Goal: Task Accomplishment & Management: Manage account settings

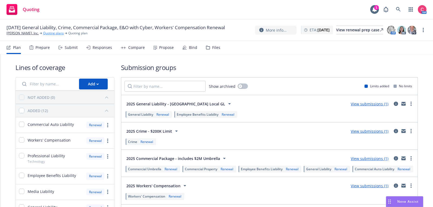
click at [43, 36] on link "Quoting plans" at bounding box center [53, 33] width 21 height 5
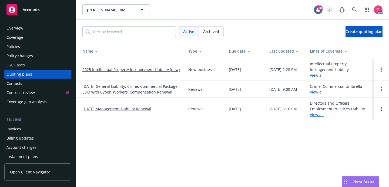
click at [95, 111] on link "10/19/25 Management Liability Renewal" at bounding box center [116, 109] width 69 height 6
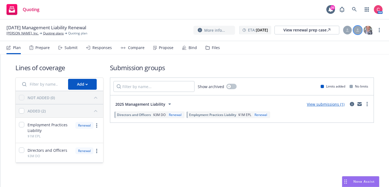
click at [356, 27] on div at bounding box center [358, 30] width 9 height 9
click at [343, 60] on select "Select a customer service associate... Chelsea Chalhoub" at bounding box center [315, 63] width 86 height 11
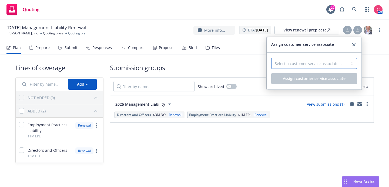
select select "f6eb31a2-04da-465a-ad32-2c3b91d05d58"
click at [272, 58] on select "Select a customer service associate... Chelsea Chalhoub" at bounding box center [315, 63] width 86 height 11
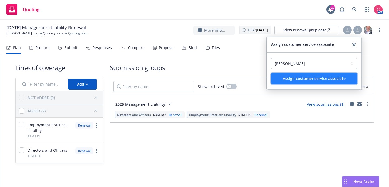
click at [331, 81] on span "Assign customer service associate" at bounding box center [314, 78] width 63 height 5
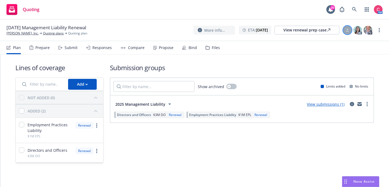
click at [350, 28] on div at bounding box center [348, 30] width 9 height 9
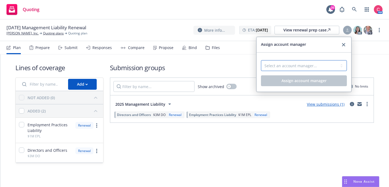
click at [325, 63] on select "Select an account manager... Steve Moore" at bounding box center [304, 65] width 86 height 11
select select "0442912b-4d84-48da-bc15-f6093a13ce02"
click at [261, 60] on select "Select an account manager... Steve Moore" at bounding box center [304, 65] width 86 height 11
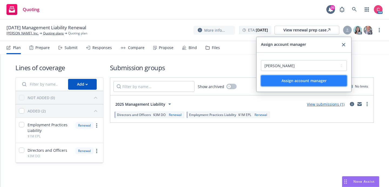
click at [321, 80] on span "Assign account manager" at bounding box center [304, 80] width 45 height 5
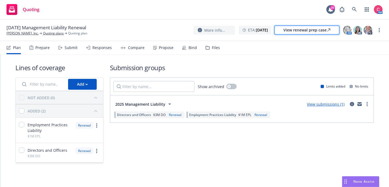
click at [316, 34] on div "View renewal prep case" at bounding box center [307, 30] width 47 height 8
click at [212, 49] on div "Files" at bounding box center [216, 47] width 8 height 4
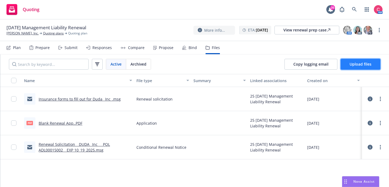
click at [347, 64] on button "Upload files" at bounding box center [361, 64] width 40 height 11
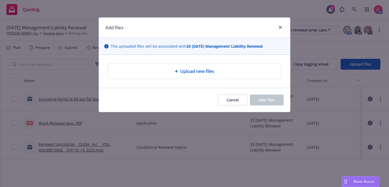
click at [201, 77] on div "Upload new files" at bounding box center [195, 71] width 174 height 15
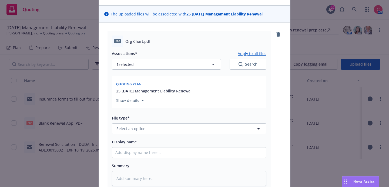
scroll to position [33, 0]
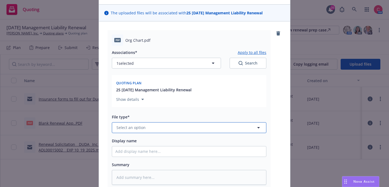
click at [195, 126] on button "Select an option" at bounding box center [189, 127] width 155 height 11
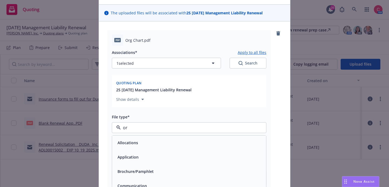
type input "org"
click at [188, 137] on div "Org chart" at bounding box center [189, 142] width 154 height 14
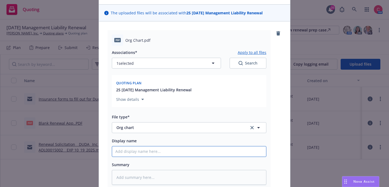
click at [180, 149] on input "Display name" at bounding box center [189, 151] width 154 height 10
type textarea "x"
type input "2"
type textarea "x"
type input "20"
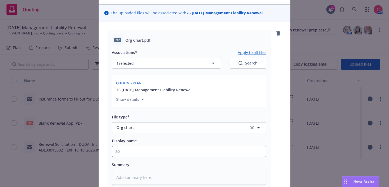
type textarea "x"
type input "2025"
type textarea "x"
type input "2025"
type textarea "x"
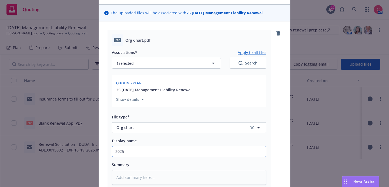
type input "2025 O"
type textarea "x"
type input "2025 Or"
type textarea "x"
type input "2025 Org"
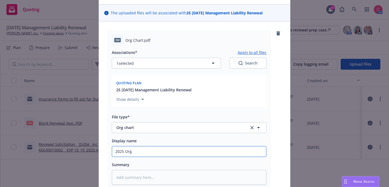
type textarea "x"
type input "2025 Org"
type textarea "x"
type input "2025 Org C"
type textarea "x"
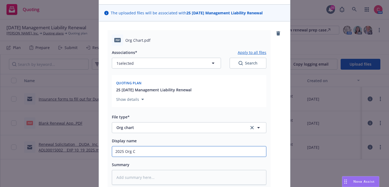
type input "2025 Org Ch"
type textarea "x"
type input "2025 Org Cha"
type textarea "x"
type input "2025 Org Char"
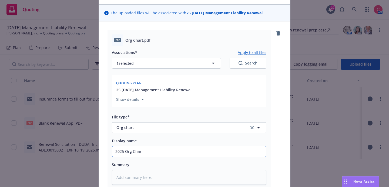
type textarea "x"
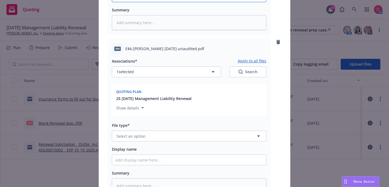
scroll to position [189, 0]
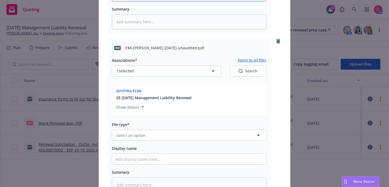
type input "2025 Org Chart"
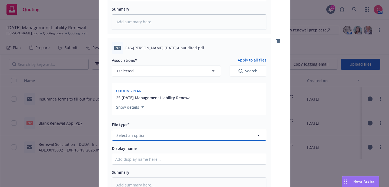
click at [173, 133] on button "Select an option" at bounding box center [189, 135] width 155 height 11
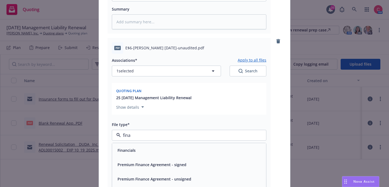
type input "finan"
click at [164, 152] on div "Financials" at bounding box center [189, 150] width 148 height 8
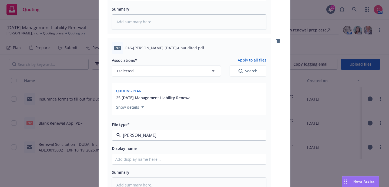
type textarea "x"
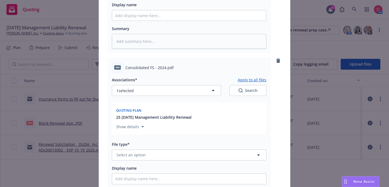
scroll to position [338, 0]
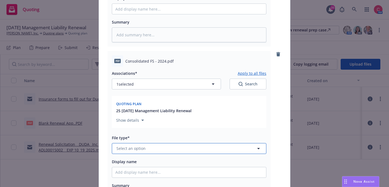
click at [165, 148] on button "Select an option" at bounding box center [189, 148] width 155 height 11
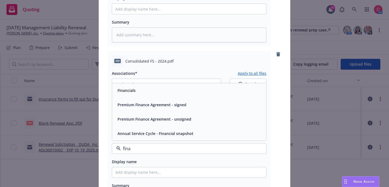
type input "finan"
click at [170, 92] on div "Financials" at bounding box center [189, 90] width 148 height 8
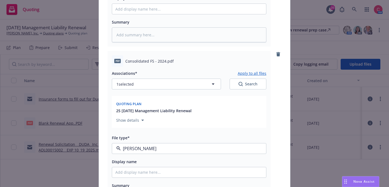
type textarea "x"
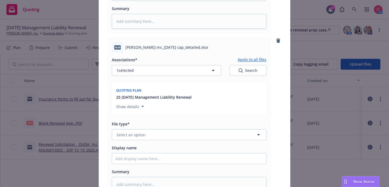
scroll to position [520, 0]
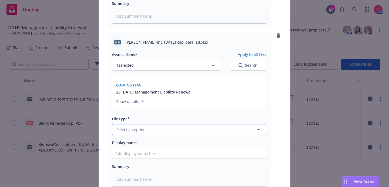
click at [151, 131] on button "Select an option" at bounding box center [189, 129] width 155 height 11
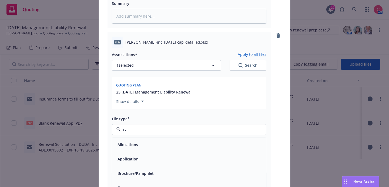
type input "cap"
click at [151, 139] on div "Cap Table" at bounding box center [189, 144] width 154 height 14
type textarea "x"
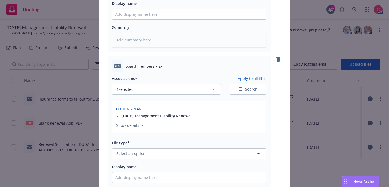
scroll to position [668, 0]
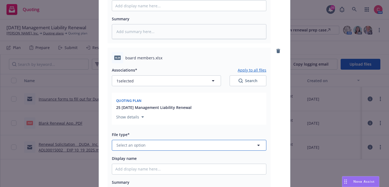
click at [151, 143] on button "Select an option" at bounding box center [189, 145] width 155 height 11
type input "b"
type input "other"
click at [154, 134] on div "Other" at bounding box center [189, 130] width 154 height 14
type textarea "x"
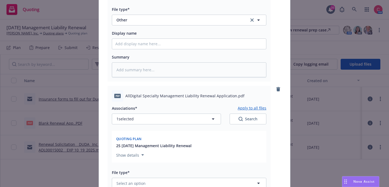
scroll to position [793, 0]
drag, startPoint x: 126, startPoint y: 95, endPoint x: 232, endPoint y: 93, distance: 106.0
click at [232, 93] on span "AllDigital Specialty Management Liability Renewal Application.pdf" at bounding box center [185, 95] width 119 height 6
copy span "AllDigital Specialty Management Liability Renewal Application"
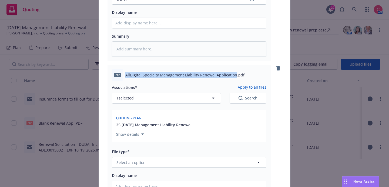
scroll to position [839, 0]
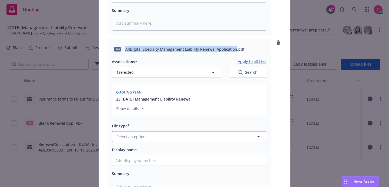
click at [201, 133] on button "Select an option" at bounding box center [189, 136] width 155 height 11
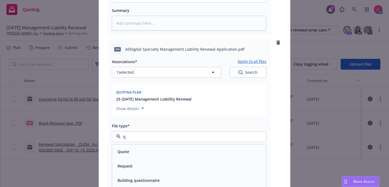
type input "qp"
type textarea "x"
type input "q"
type input "app"
click at [183, 167] on div "Application - signed" at bounding box center [189, 166] width 148 height 8
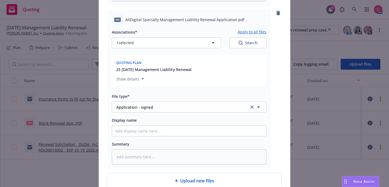
scroll to position [883, 0]
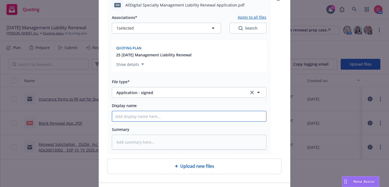
type textarea "x"
type input "["
type textarea "x"
type input "[C"
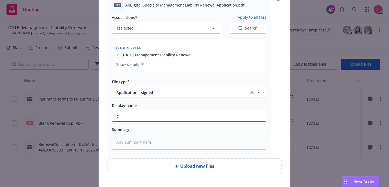
type textarea "x"
type input "[CO"
type textarea "x"
type input "[COMP"
type textarea "x"
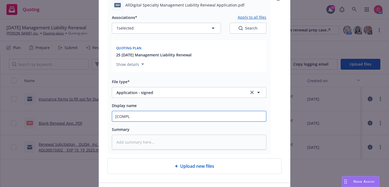
type input "[COMPLE"
type textarea "x"
type input "[COMPLET"
type textarea "x"
type input "[COMPLETE"
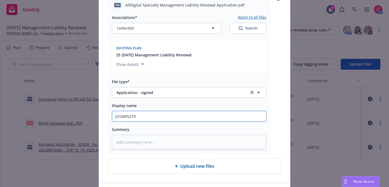
type textarea "x"
type input "[COMPLETED"
type textarea "x"
type input "[COMPLETED]"
type textarea "x"
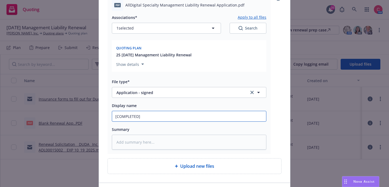
type input "[COMPLETED]"
type textarea "x"
type input "[COMPLETED] 2"
type textarea "x"
type input "[COMPLETED] 25"
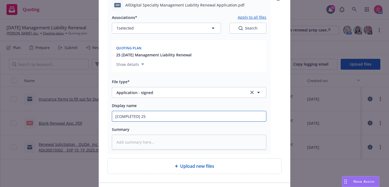
type textarea "x"
type input "[COMPLETED] 25"
paste input "AllDigital Specialty Management Liability Renewal Application"
type textarea "x"
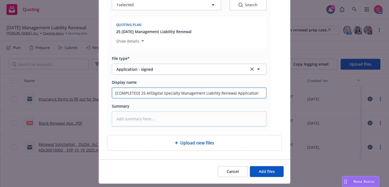
scroll to position [909, 0]
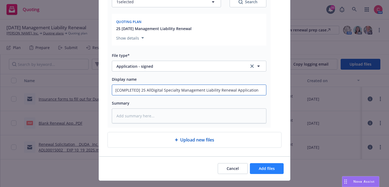
type input "[COMPLETED] 25 AllDigital Specialty Management Liability Renewal Application"
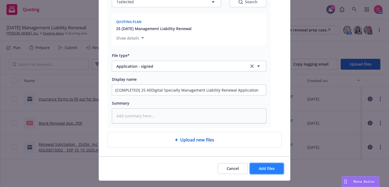
click at [267, 166] on span "Add files" at bounding box center [267, 168] width 16 height 5
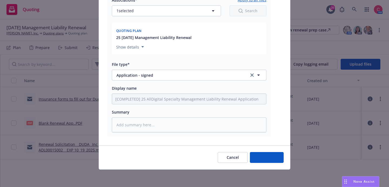
type textarea "x"
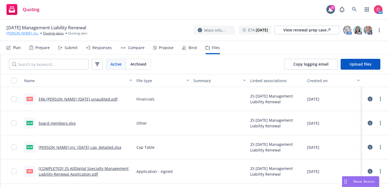
click at [16, 34] on link "Duda, Inc." at bounding box center [22, 33] width 32 height 5
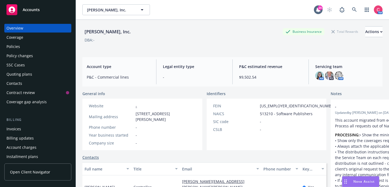
click at [19, 46] on div "Policies" at bounding box center [13, 46] width 14 height 9
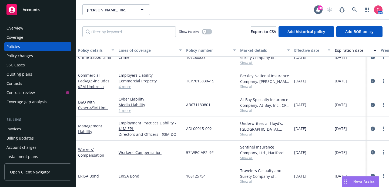
scroll to position [35, 0]
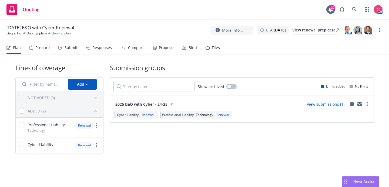
click at [207, 45] on div "Files" at bounding box center [213, 47] width 14 height 13
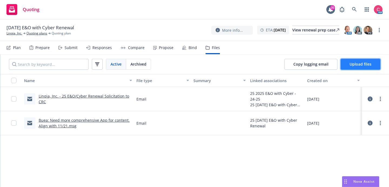
click at [376, 61] on button "Upload files" at bounding box center [361, 64] width 40 height 11
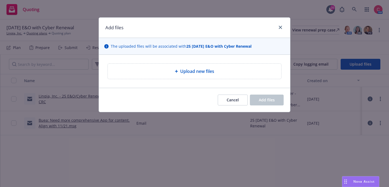
click at [259, 77] on div "Upload new files" at bounding box center [195, 71] width 174 height 15
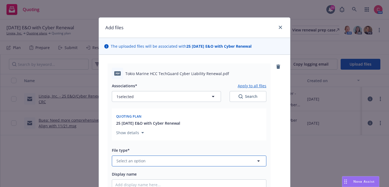
click at [221, 158] on button "Select an option" at bounding box center [189, 160] width 155 height 11
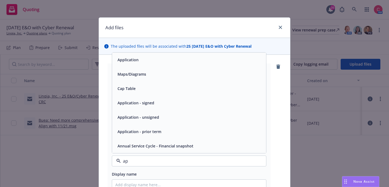
type input "app"
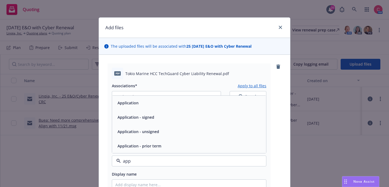
click at [196, 115] on div "Application - signed" at bounding box center [189, 117] width 148 height 8
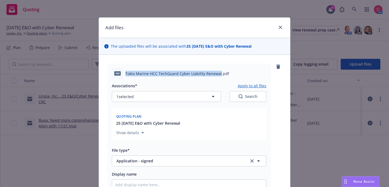
drag, startPoint x: 126, startPoint y: 72, endPoint x: 219, endPoint y: 71, distance: 92.8
click at [219, 71] on span "Tokio Marine HCC TechGuard Cyber Liability Renewal.pdf" at bounding box center [178, 74] width 104 height 6
copy span "Tokio Marine HCC TechGuard Cyber Liability Renewal"
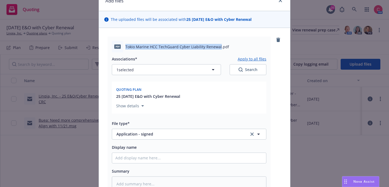
scroll to position [32, 0]
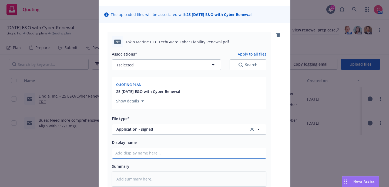
click at [165, 152] on input "Display name" at bounding box center [189, 153] width 154 height 10
type textarea "x"
type input "["
type textarea "x"
type input "[CO"
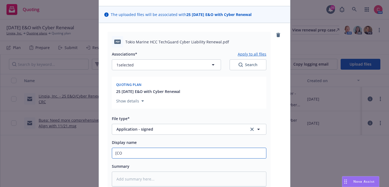
type textarea "x"
type input "[COM"
type textarea "x"
type input "[COMP"
type textarea "x"
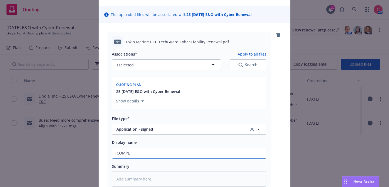
type input "[COMPLE"
type textarea "x"
type input "[COMPLETE"
type textarea "x"
type input "[COMPLETED"
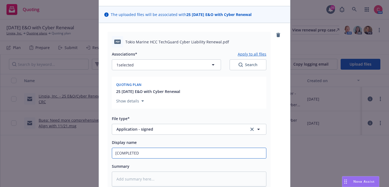
type textarea "x"
type input "[COMPLETED]"
type textarea "x"
type input "[COMPLETED]"
type textarea "x"
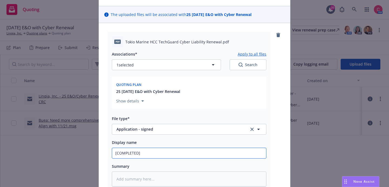
type input "[COMPLETED] 2"
type textarea "x"
type input "[COMPLETED] 25"
type textarea "x"
type input "[COMPLETED] 25"
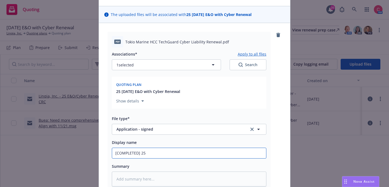
paste input "Tokio Marine HCC TechGuard Cyber Liability Renewal"
type textarea "x"
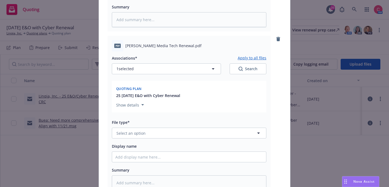
scroll to position [193, 0]
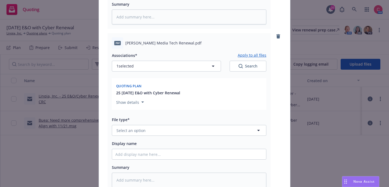
type input "[COMPLETED] 25 Tokio Marine HCC TechGuard Cyber Liability Renewal"
drag, startPoint x: 126, startPoint y: 42, endPoint x: 176, endPoint y: 40, distance: 50.6
click at [176, 40] on span "[PERSON_NAME] Media Tech Renewal.pdf" at bounding box center [164, 43] width 76 height 6
copy span "[PERSON_NAME] Media Tech Renewal"
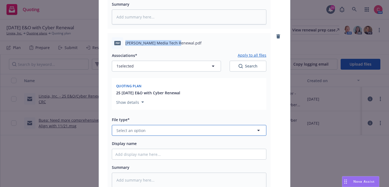
click at [141, 133] on button "Select an option" at bounding box center [189, 130] width 155 height 11
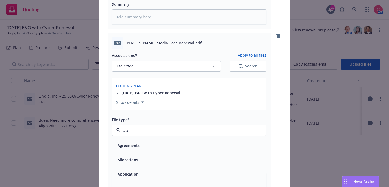
type input "app"
click at [141, 160] on span "Application - signed" at bounding box center [136, 160] width 37 height 6
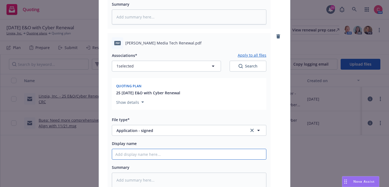
type textarea "x"
type input "["
type textarea "x"
type input "[CO"
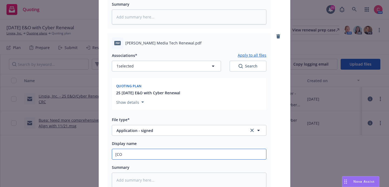
type textarea "x"
type input "[COMP"
type textarea "x"
type input "[COMPL"
type textarea "x"
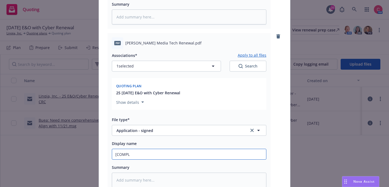
type input "[COMPLE"
type textarea "x"
type input "[COMPLET"
type textarea "x"
type input "[COMPLETD"
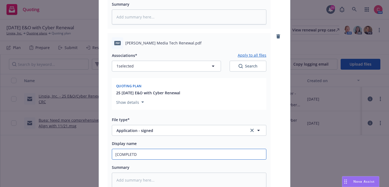
type textarea "x"
type input "[COMPLETE"
type textarea "x"
type input "[COMPLETED"
type textarea "x"
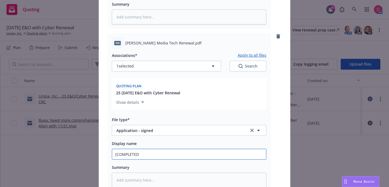
type input "[COMPLETED]"
type textarea "x"
type input "[COMPLETED] 2"
type textarea "x"
type input "[COMPLETED] 25"
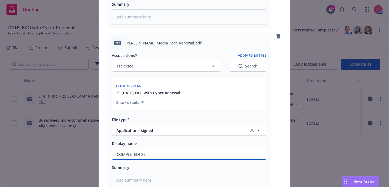
type textarea "x"
type input "[COMPLETED] 25"
paste input "[PERSON_NAME] Media Tech Renewal"
type textarea "x"
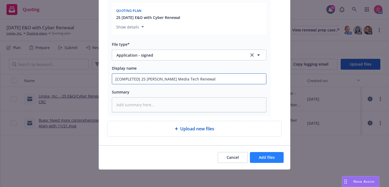
type input "[COMPLETED] 25 [PERSON_NAME] Media Tech Renewal"
click at [261, 159] on span "Add files" at bounding box center [267, 156] width 16 height 5
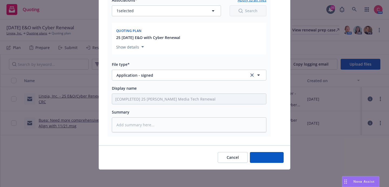
type textarea "x"
